Goal: Transaction & Acquisition: Purchase product/service

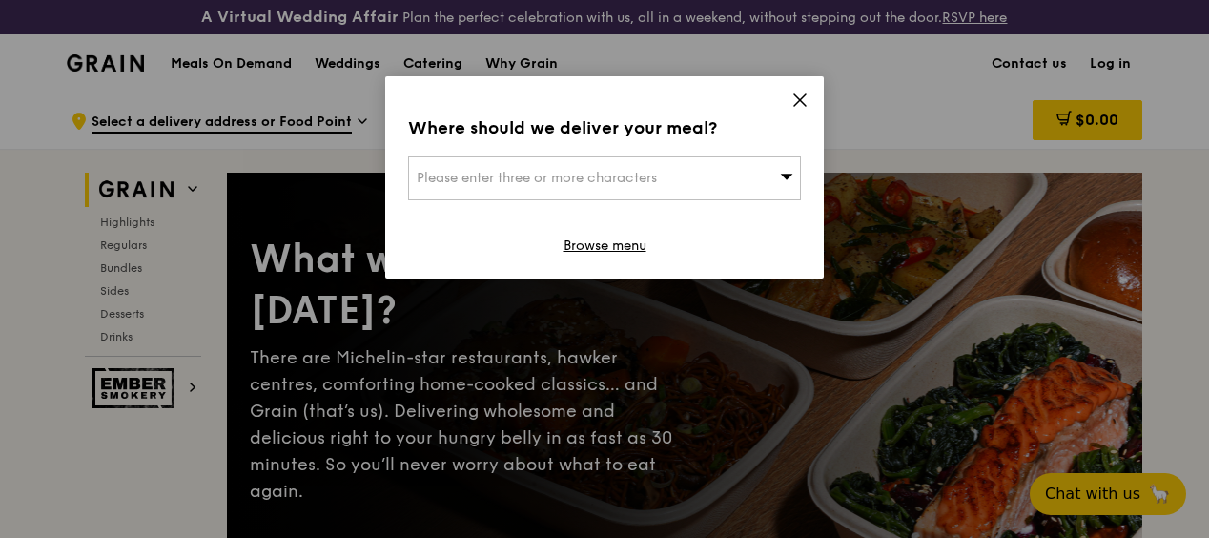
click at [575, 175] on span "Please enter three or more characters" at bounding box center [537, 178] width 240 height 16
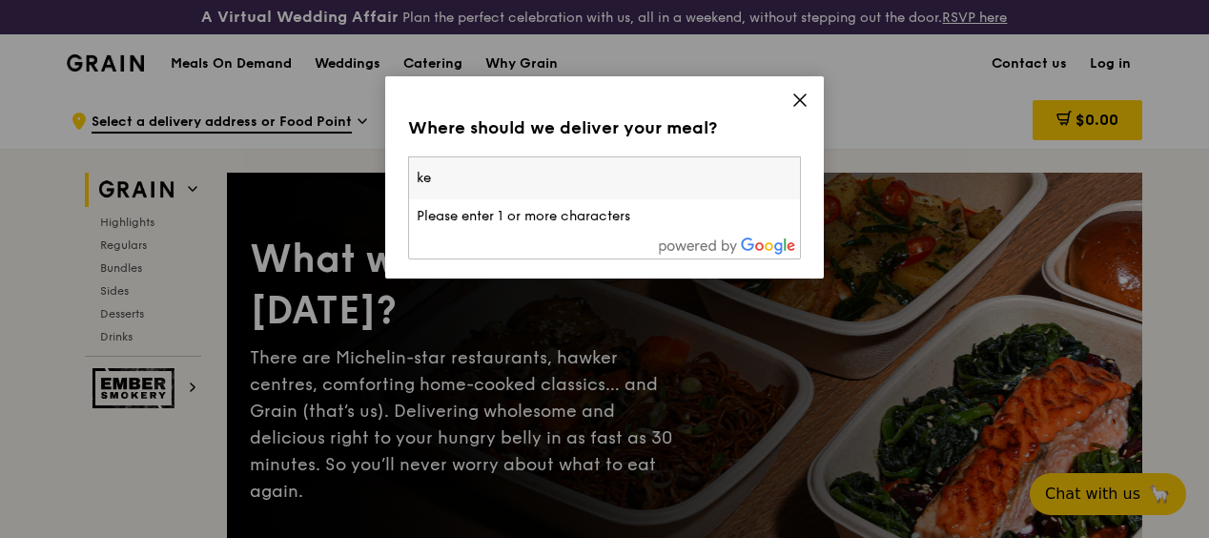
type input "k"
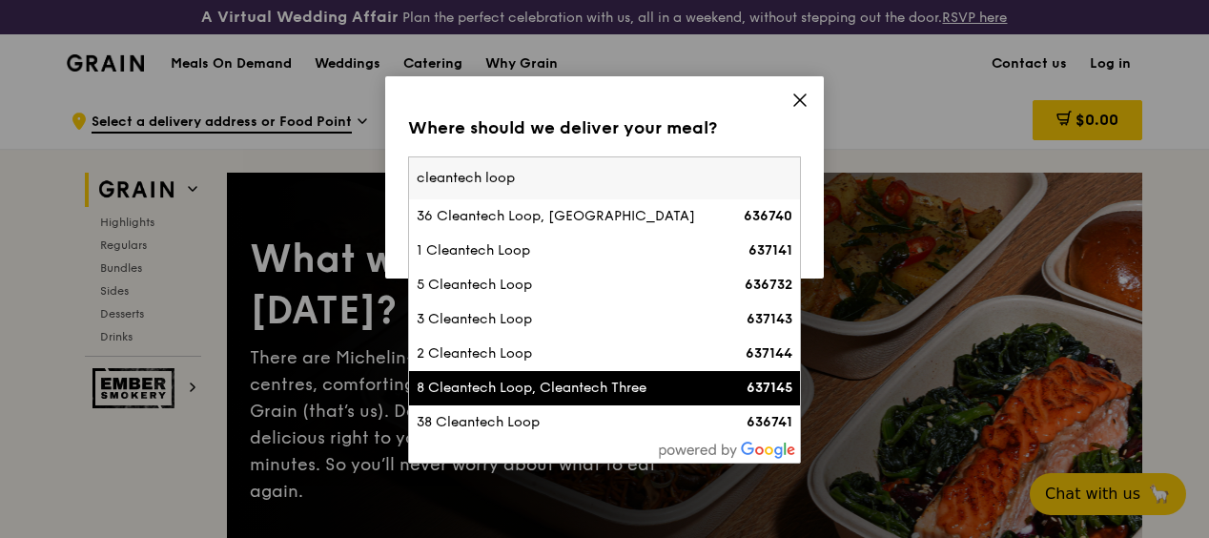
type input "cleantech loop"
click at [528, 398] on div "8 Cleantech Loop, Cleantech Three" at bounding box center [558, 388] width 282 height 19
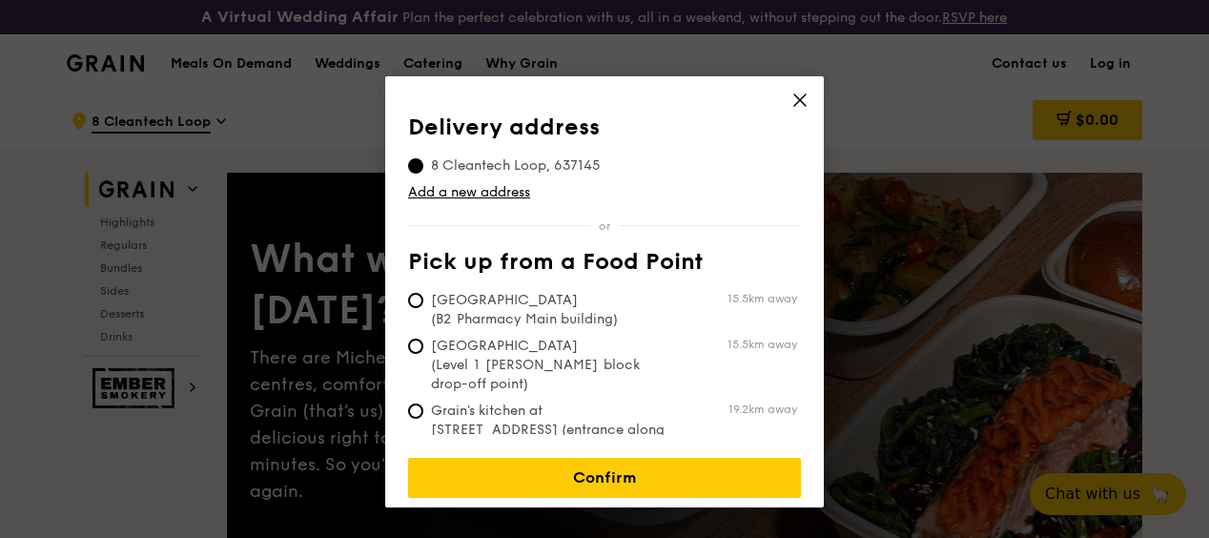
click at [650, 240] on div "Delivery address [STREET_ADDRESS] Add a new address Pick up from a Food Point […" at bounding box center [604, 274] width 393 height 320
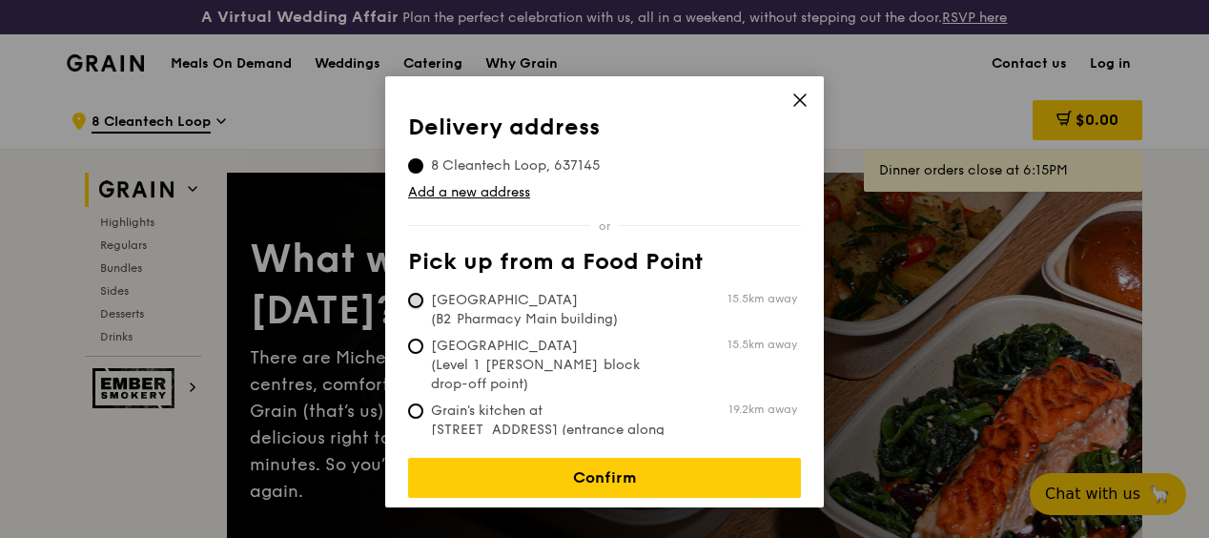
click at [414, 303] on input "[GEOGRAPHIC_DATA] (B2 Pharmacy Main building) 15.5km away" at bounding box center [415, 300] width 15 height 15
radio input "true"
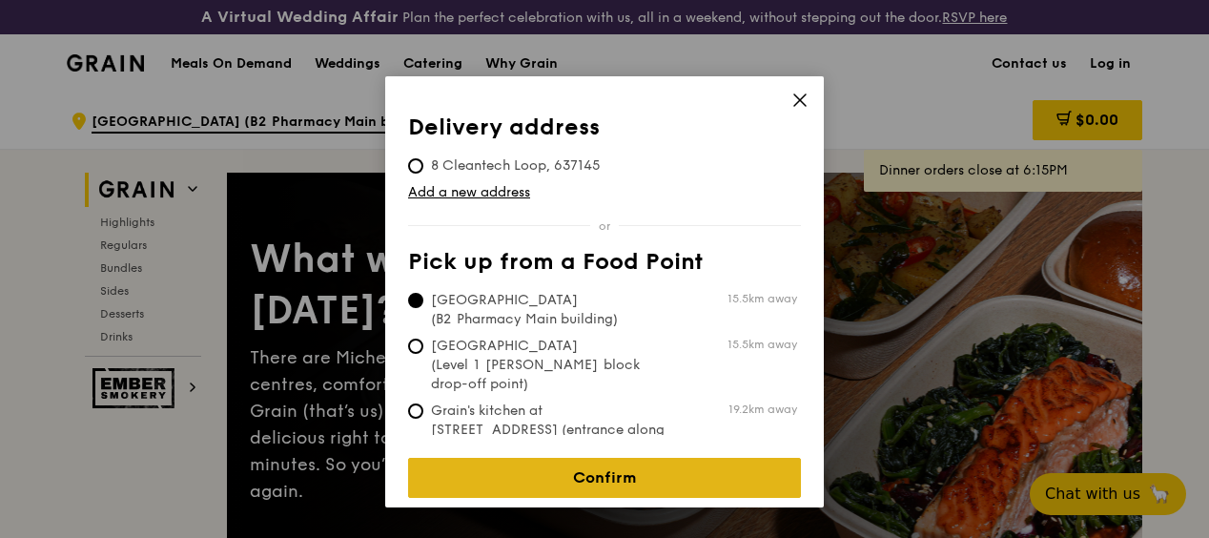
click at [534, 467] on link "Confirm" at bounding box center [604, 478] width 393 height 40
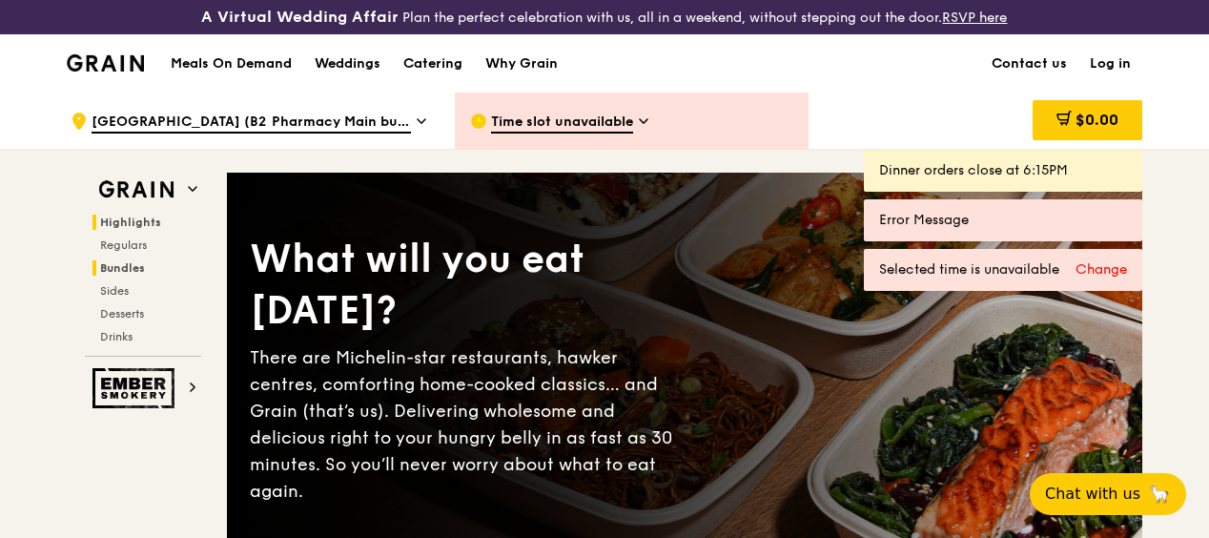
click at [124, 275] on span "Bundles" at bounding box center [122, 267] width 45 height 13
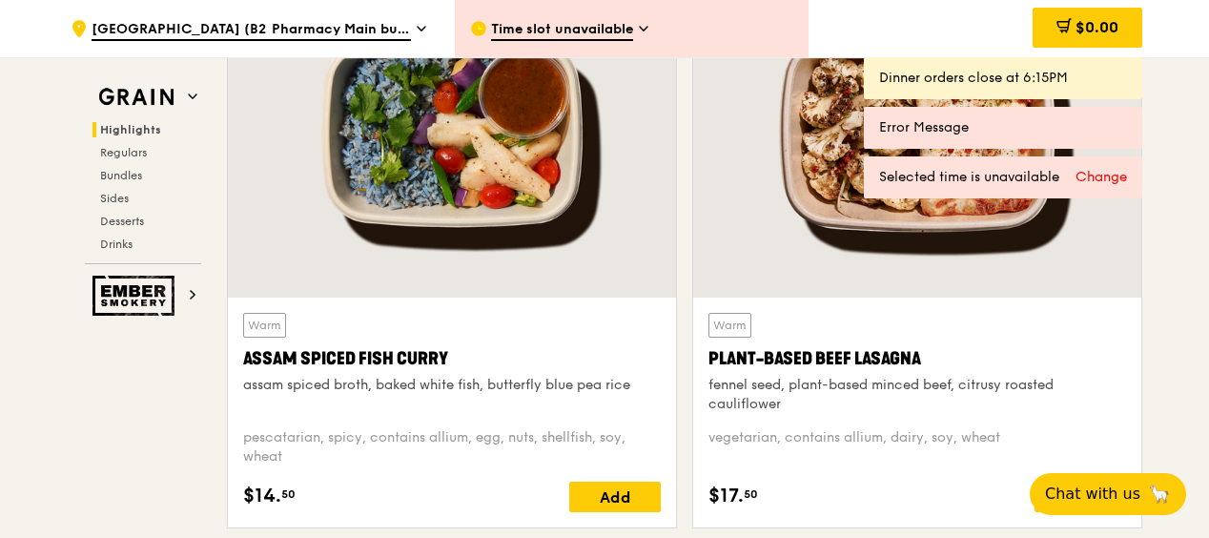
scroll to position [858, 0]
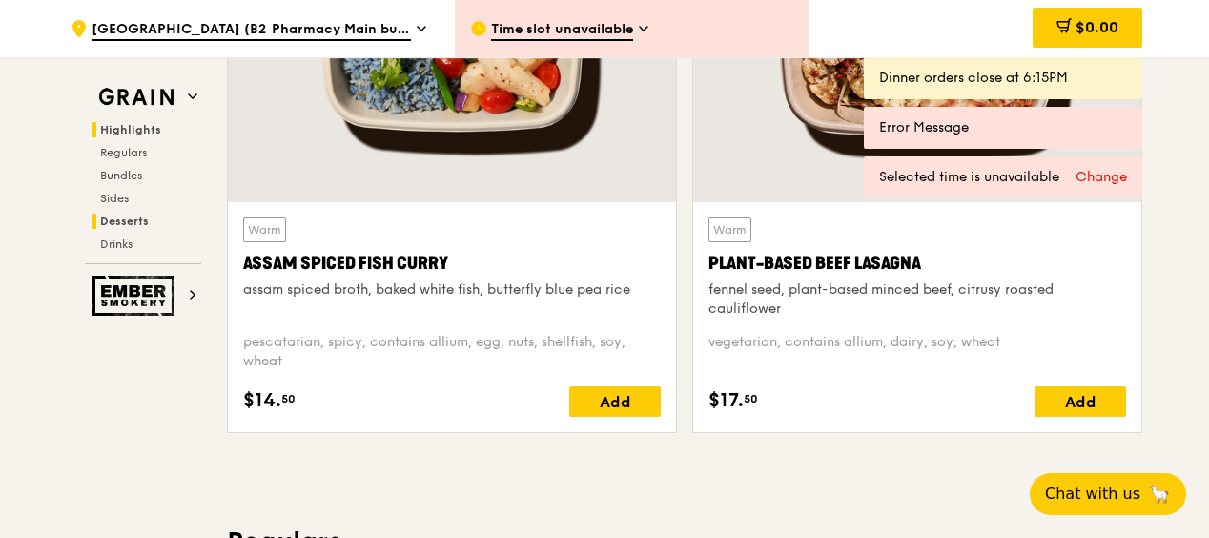
click at [122, 218] on span "Desserts" at bounding box center [124, 221] width 49 height 13
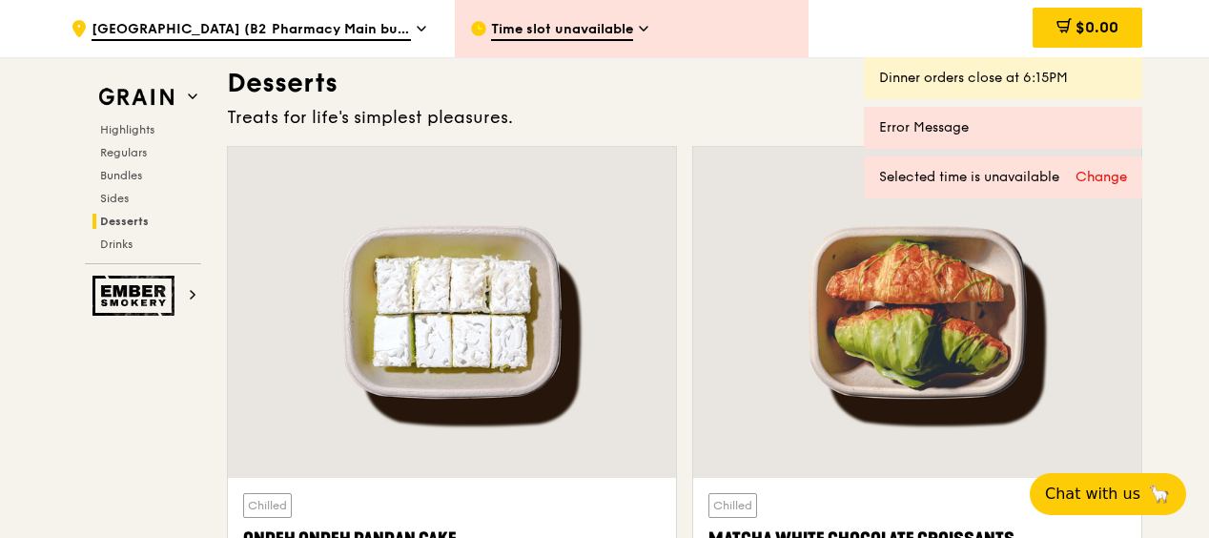
scroll to position [5686, 0]
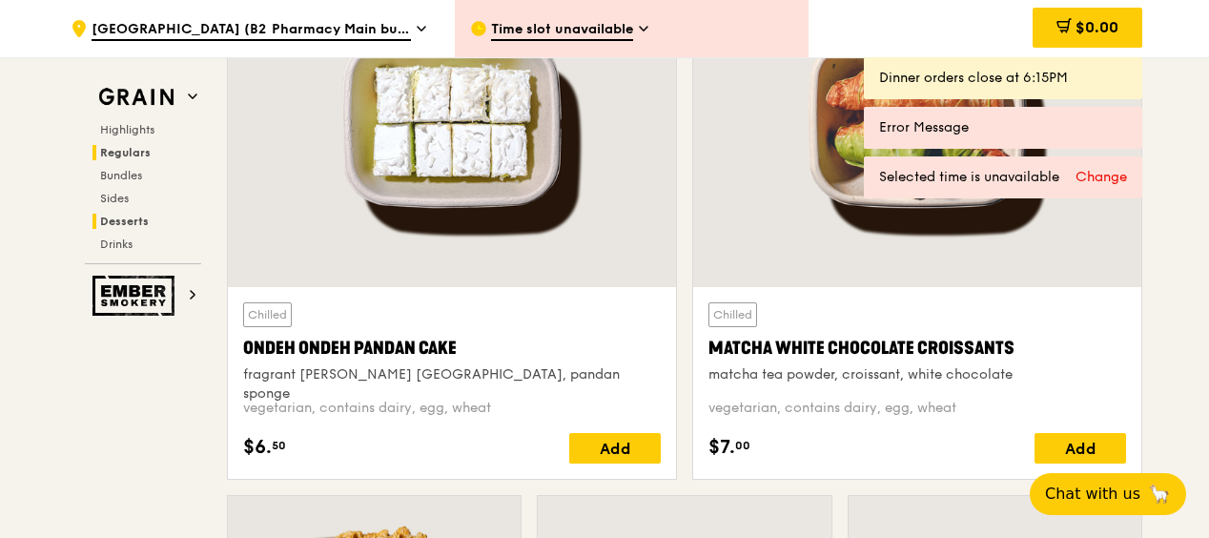
click at [129, 153] on span "Regulars" at bounding box center [125, 152] width 51 height 13
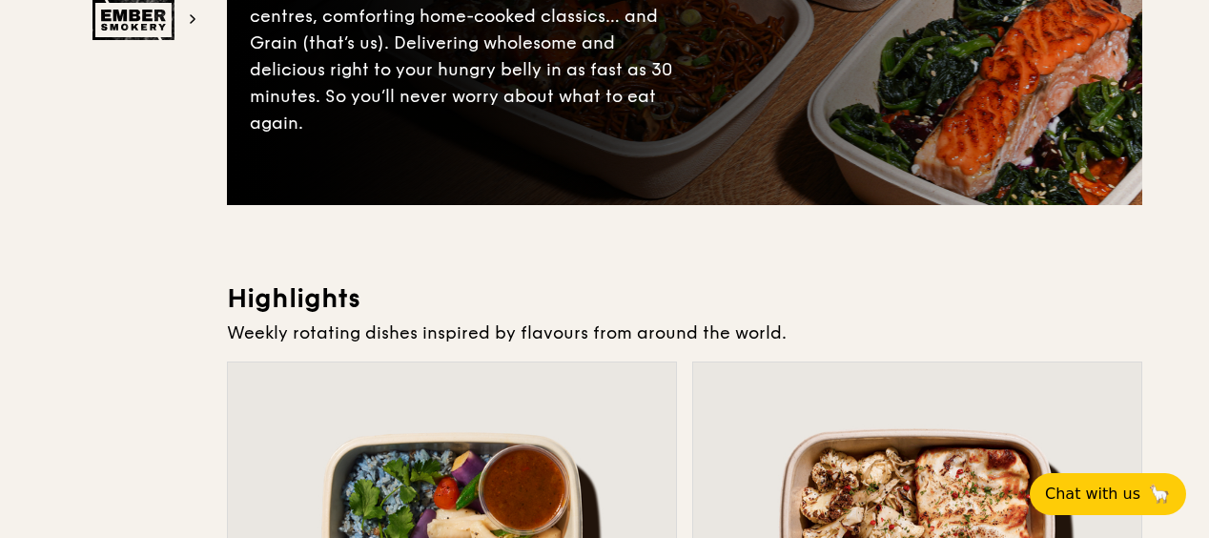
scroll to position [0, 0]
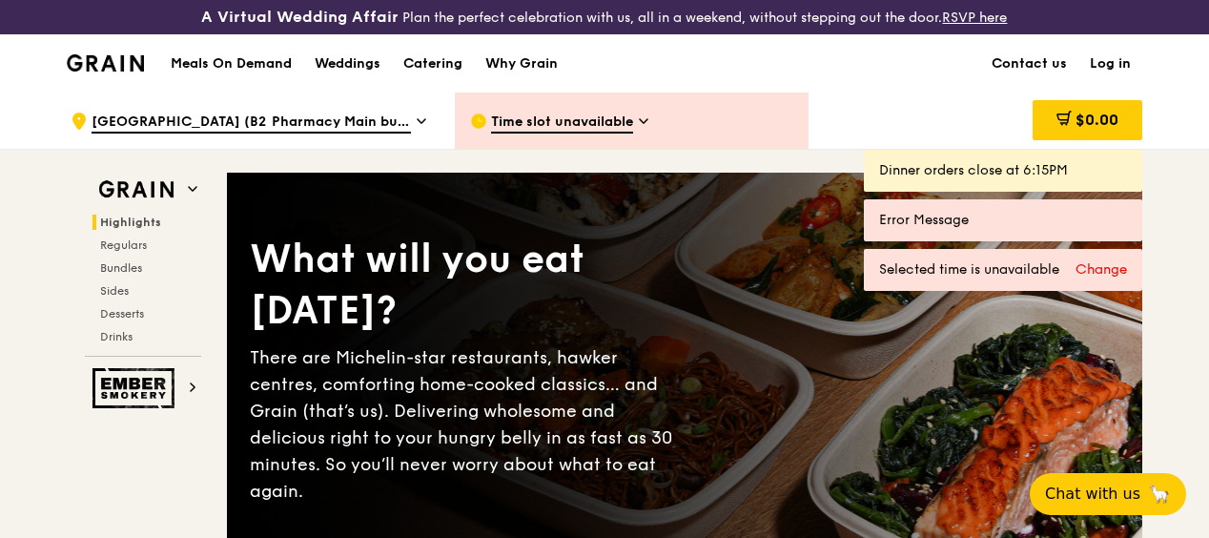
click at [223, 73] on h1 "Meals On Demand" at bounding box center [231, 63] width 121 height 19
click at [236, 73] on h1 "Meals On Demand" at bounding box center [231, 63] width 121 height 19
click at [237, 73] on h1 "Meals On Demand" at bounding box center [231, 63] width 121 height 19
click at [623, 69] on div "Meals On Demand Weddings Catering Why Grain Contact us Log in" at bounding box center [605, 63] width 1076 height 58
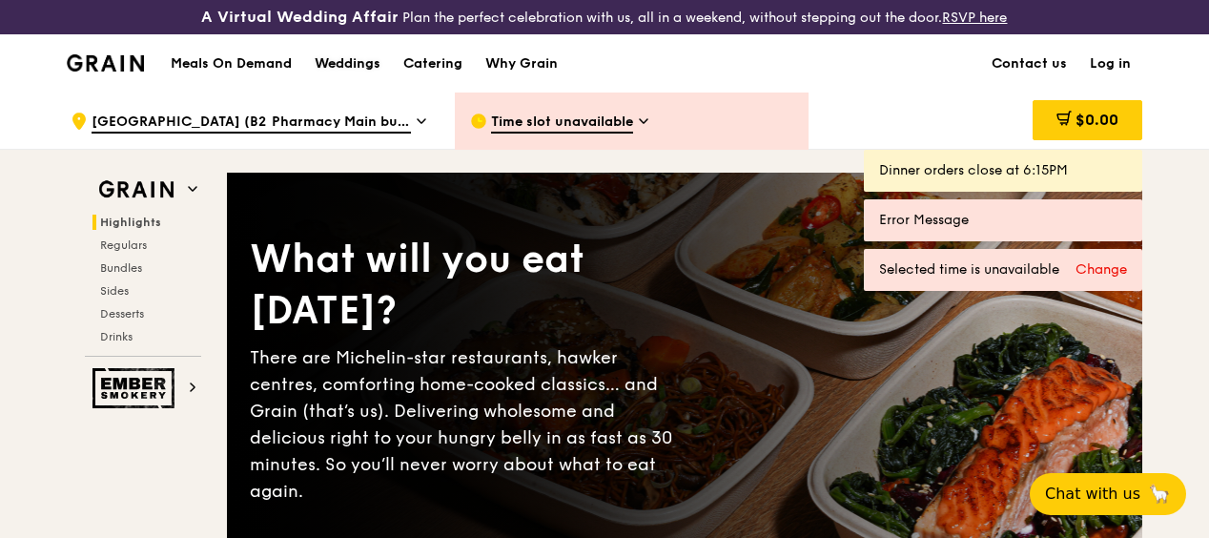
click at [342, 71] on div "Weddings" at bounding box center [348, 63] width 66 height 57
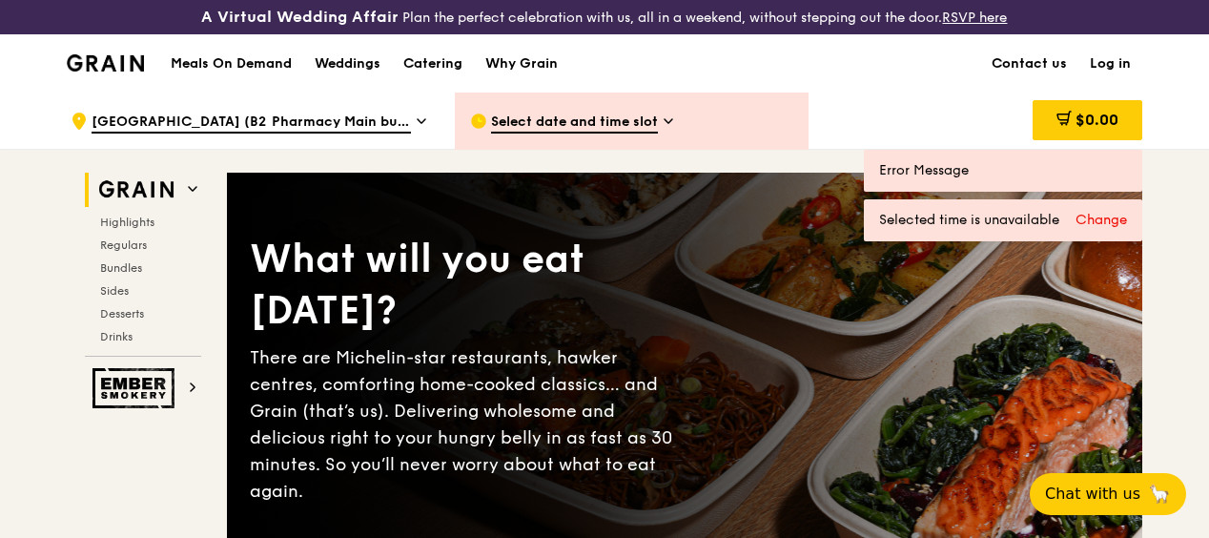
click at [1182, 126] on div ".cls-1 { fill: none; stroke: #fff; stroke-linecap: round; stroke-linejoin: roun…" at bounding box center [604, 120] width 1209 height 57
click at [122, 343] on span "Drinks" at bounding box center [118, 336] width 37 height 13
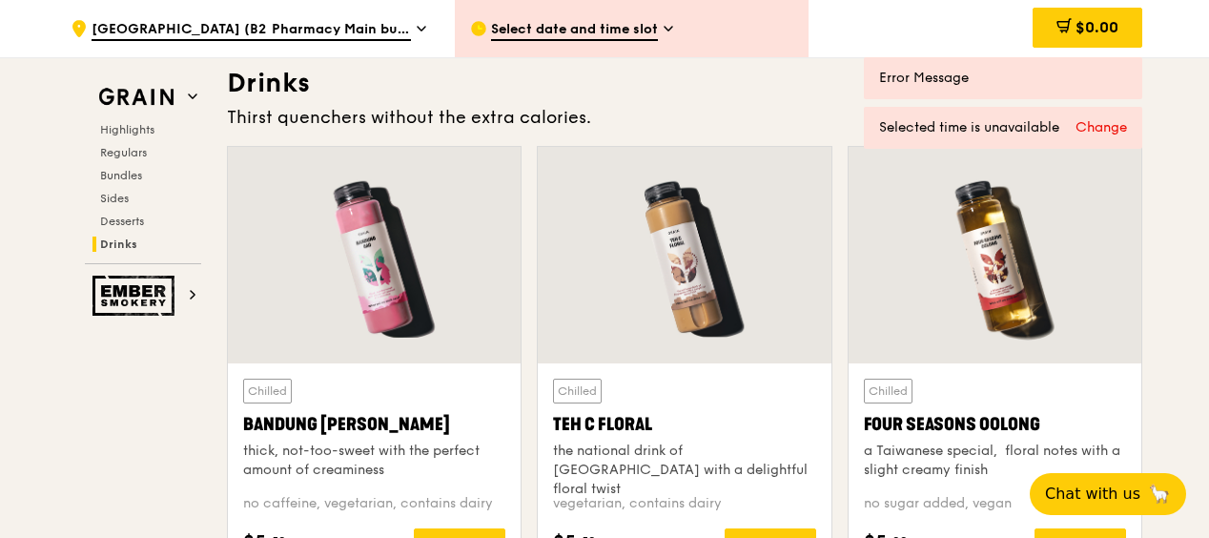
scroll to position [6845, 0]
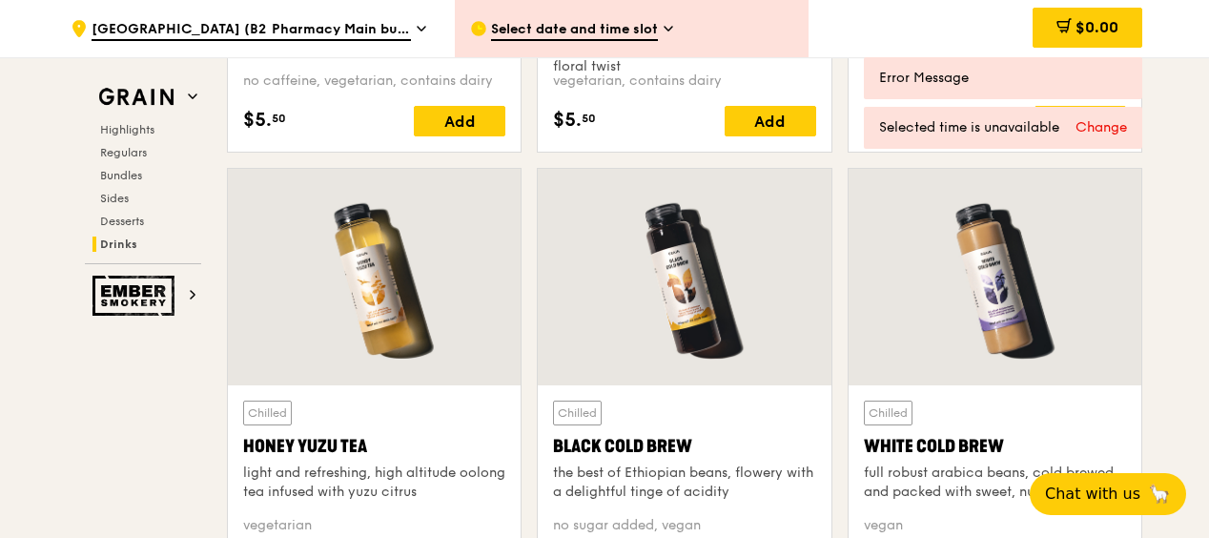
click at [124, 174] on span "Bundles" at bounding box center [122, 175] width 45 height 13
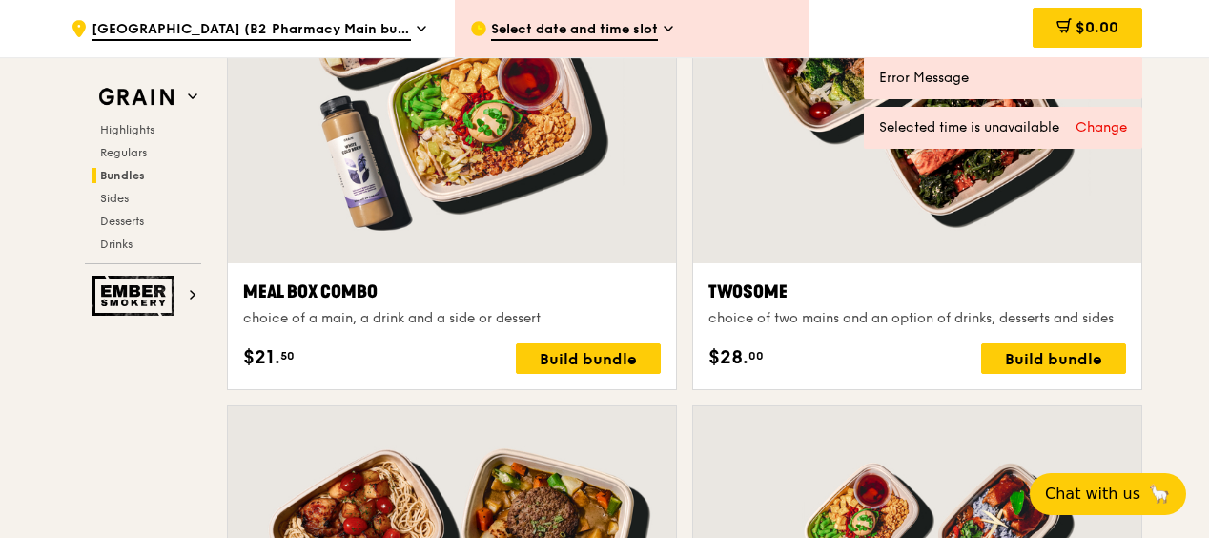
scroll to position [2811, 0]
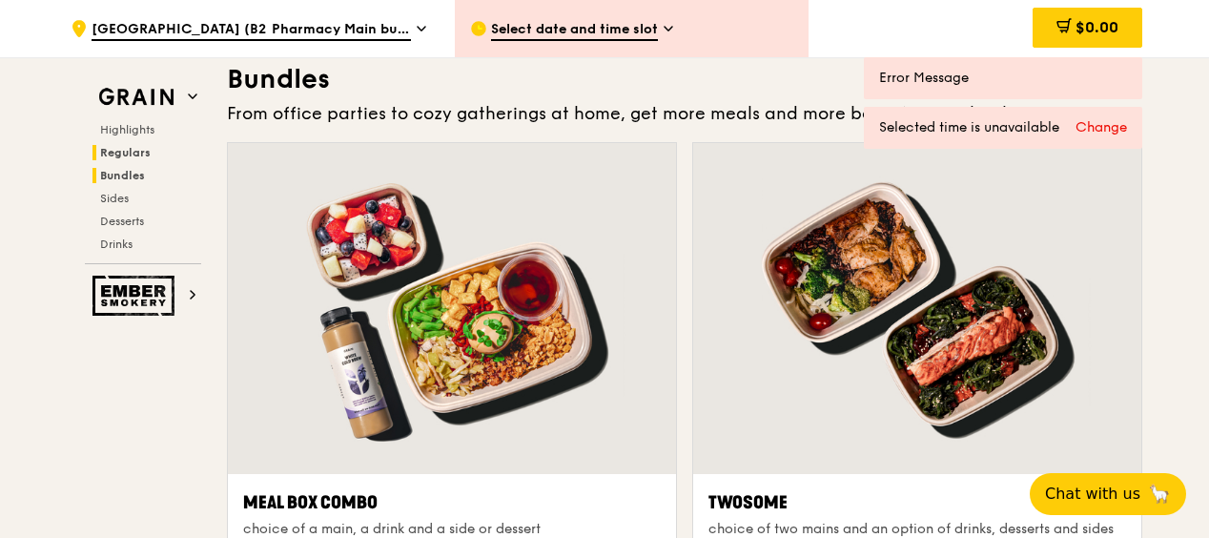
click at [123, 154] on span "Regulars" at bounding box center [125, 152] width 51 height 13
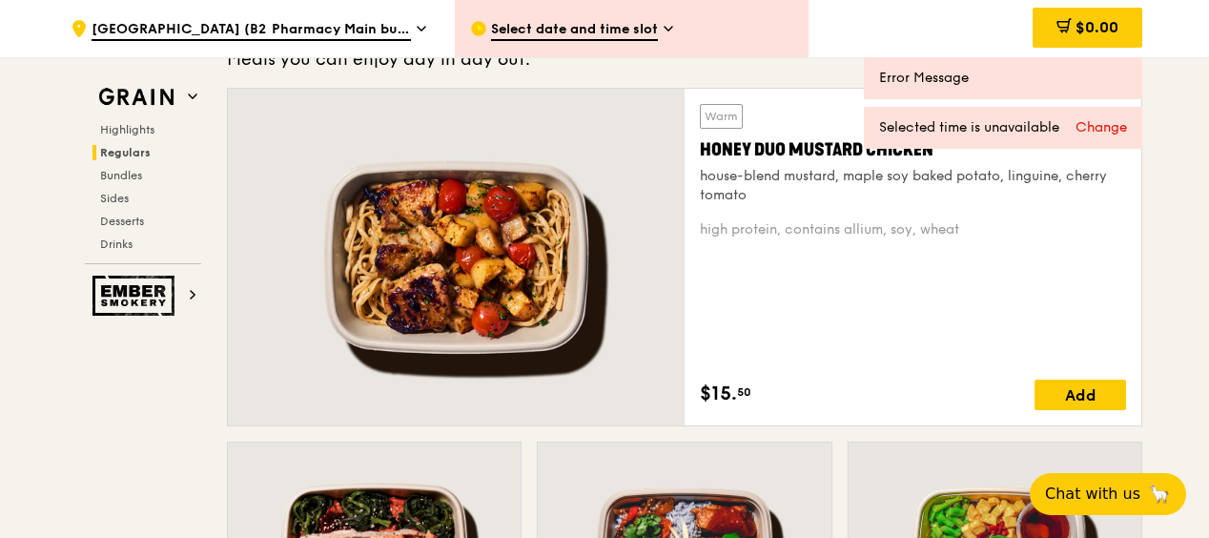
scroll to position [1322, 0]
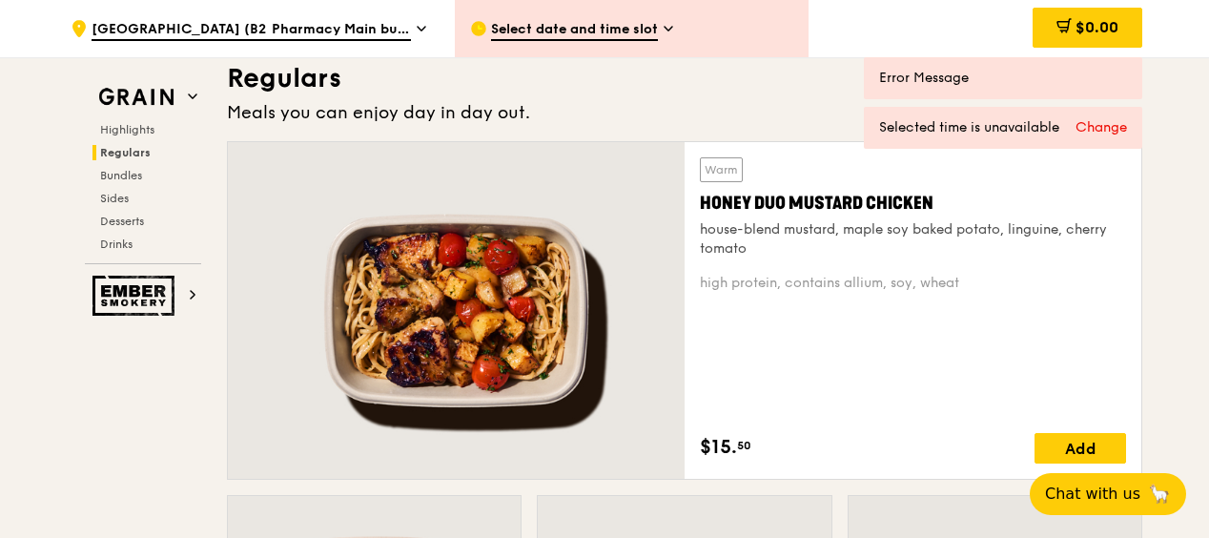
click at [483, 319] on div at bounding box center [456, 310] width 457 height 337
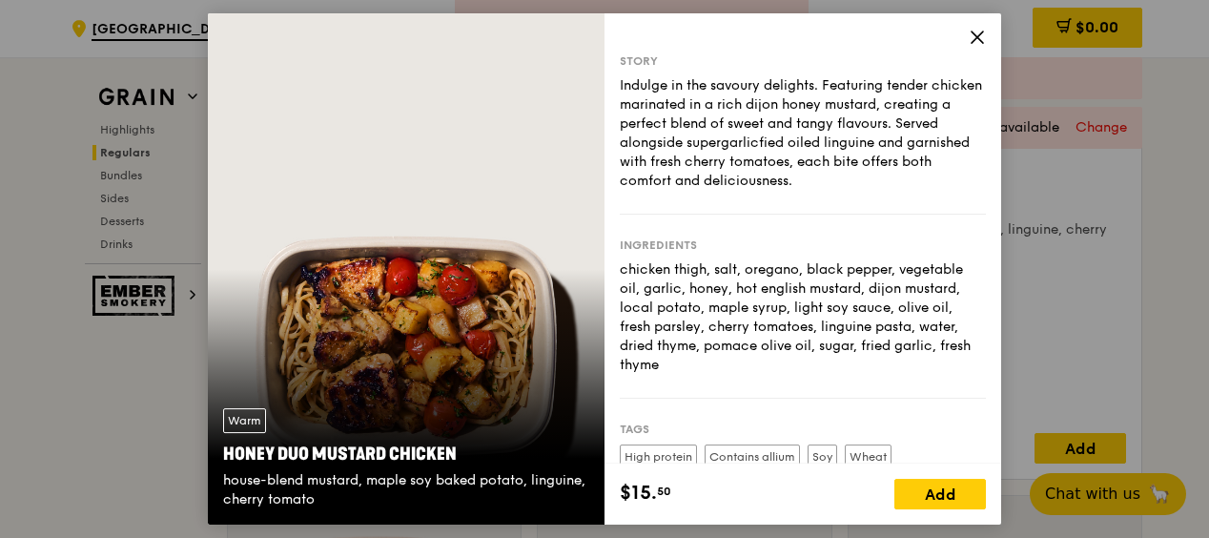
scroll to position [188, 0]
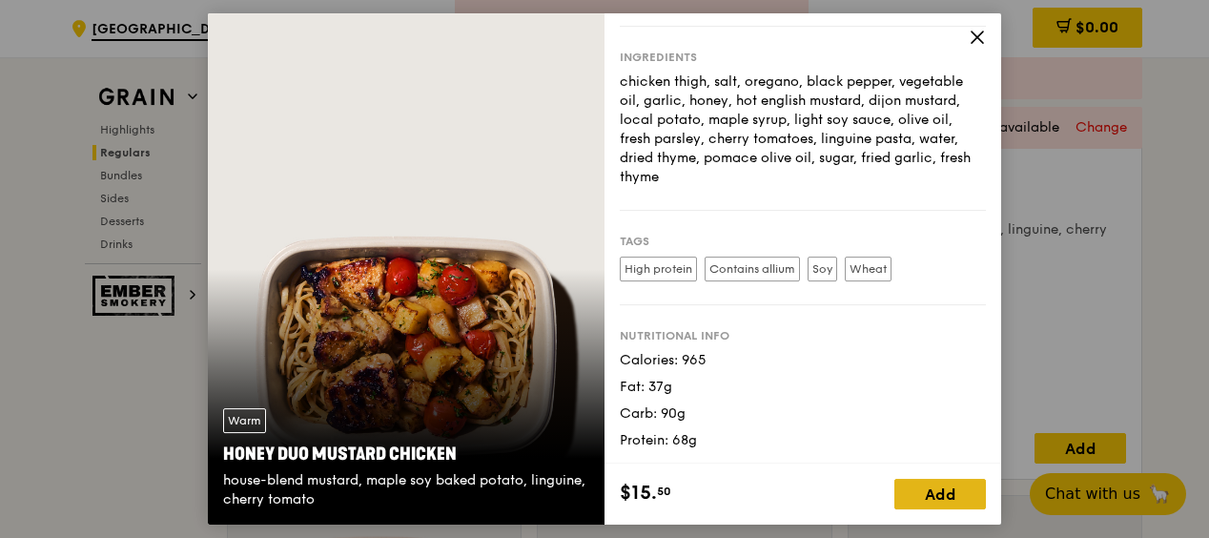
click at [942, 503] on div "Add" at bounding box center [940, 494] width 92 height 31
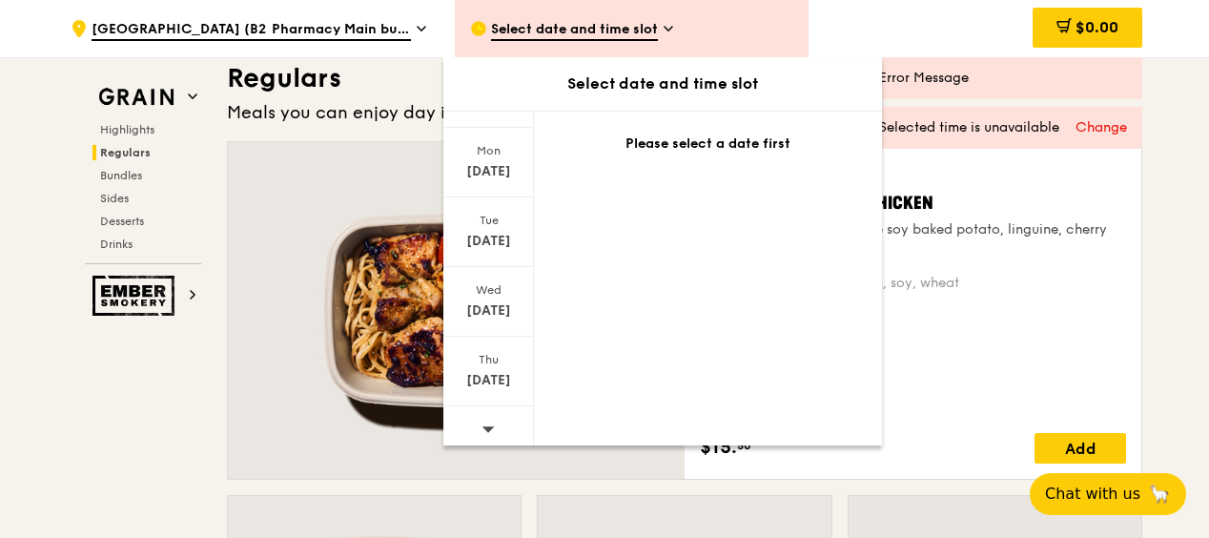
scroll to position [249, 0]
click at [483, 366] on div "Oct 2" at bounding box center [488, 373] width 85 height 19
click at [845, 31] on div "$0.00" at bounding box center [988, 28] width 307 height 57
